Goal: Task Accomplishment & Management: Manage account settings

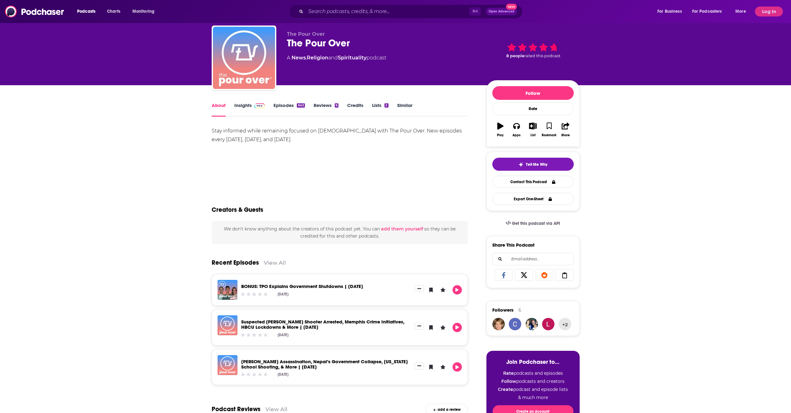
scroll to position [32, 0]
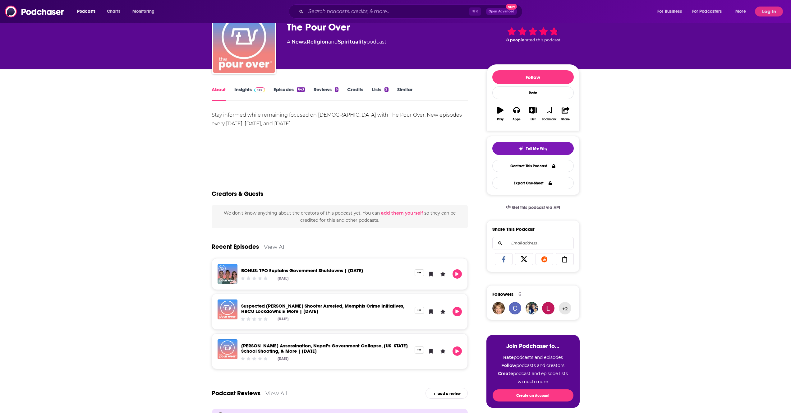
click at [246, 89] on link "Insights" at bounding box center [249, 93] width 31 height 14
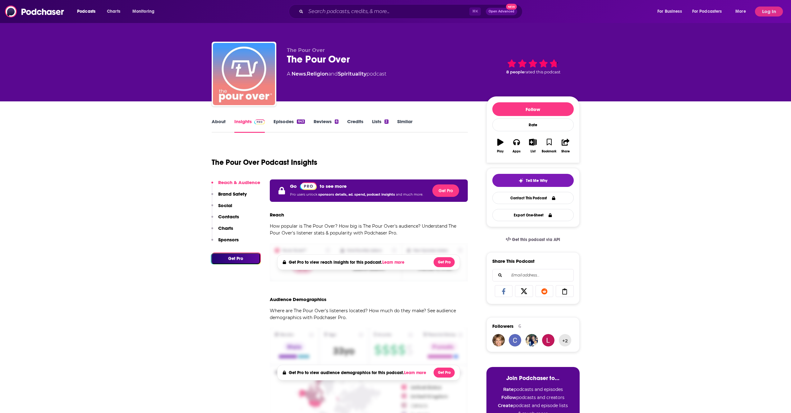
click at [230, 205] on p "Social" at bounding box center [225, 205] width 14 height 6
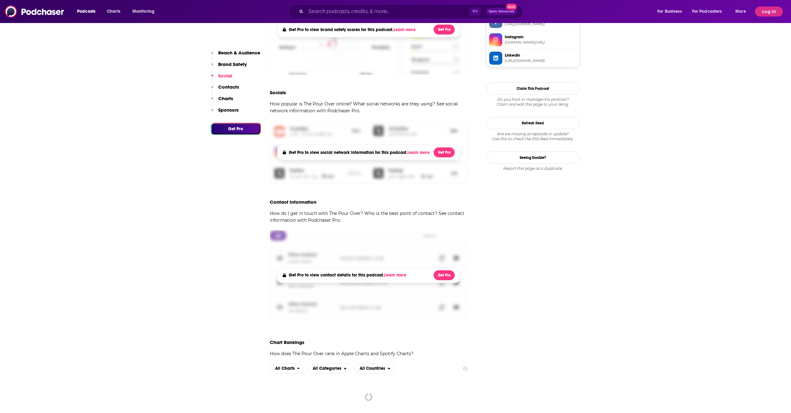
scroll to position [482, 0]
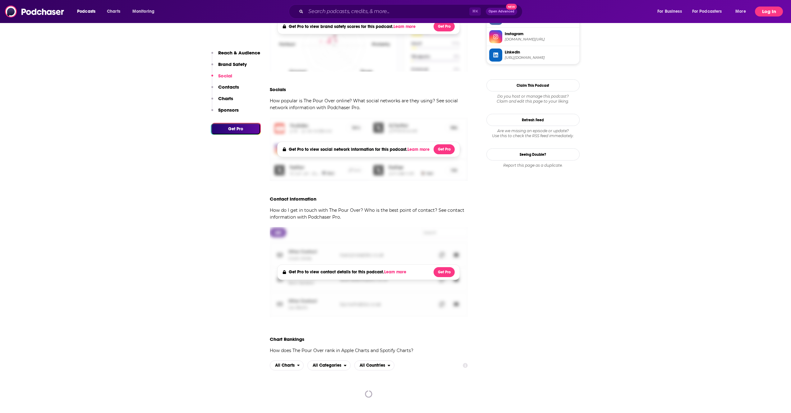
click at [778, 12] on button "Log In" at bounding box center [769, 12] width 28 height 10
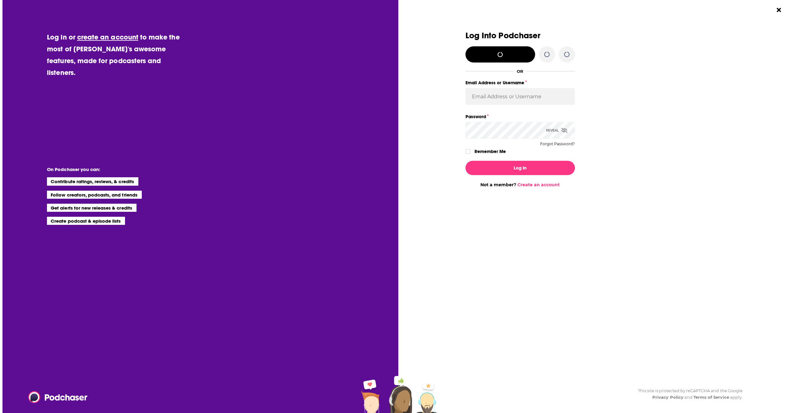
scroll to position [0, 0]
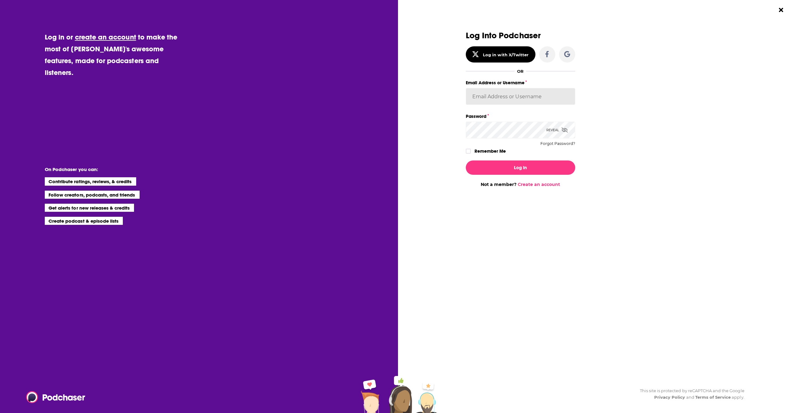
type input "brenda_epic"
click at [526, 97] on input "brenda_epic" at bounding box center [520, 96] width 109 height 17
click at [478, 152] on label "Remember Me" at bounding box center [489, 151] width 31 height 8
click at [470, 154] on input "rememberMe" at bounding box center [468, 154] width 4 height 0
click at [478, 164] on button "Log In" at bounding box center [520, 167] width 109 height 14
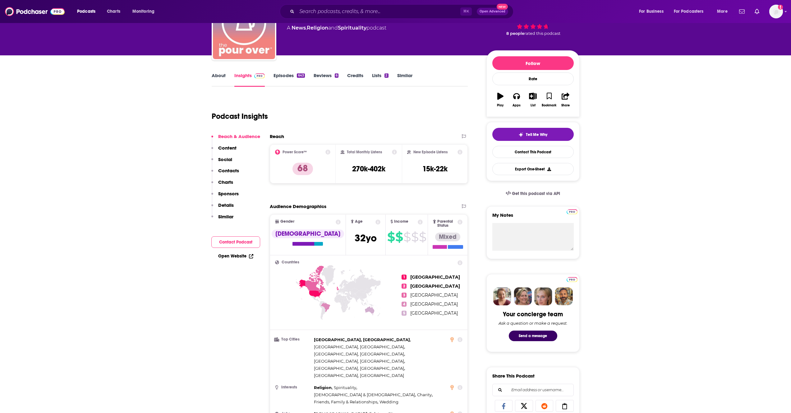
scroll to position [45, 0]
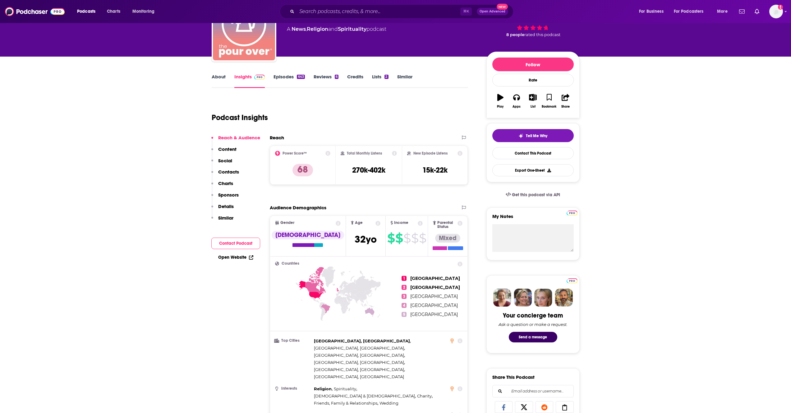
click at [226, 162] on p "Social" at bounding box center [225, 161] width 14 height 6
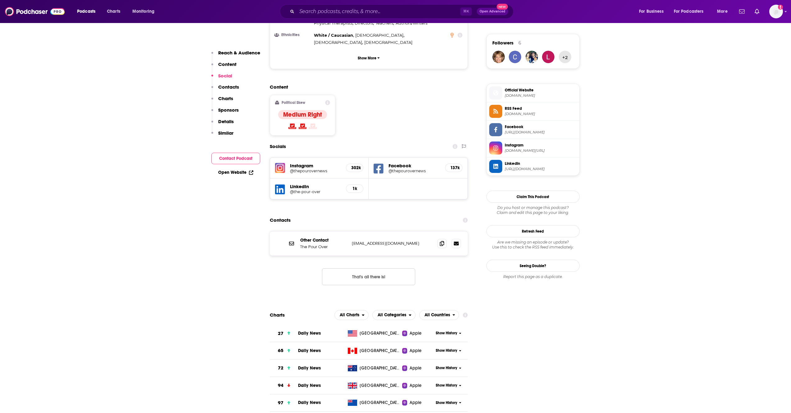
scroll to position [452, 0]
